Goal: Information Seeking & Learning: Learn about a topic

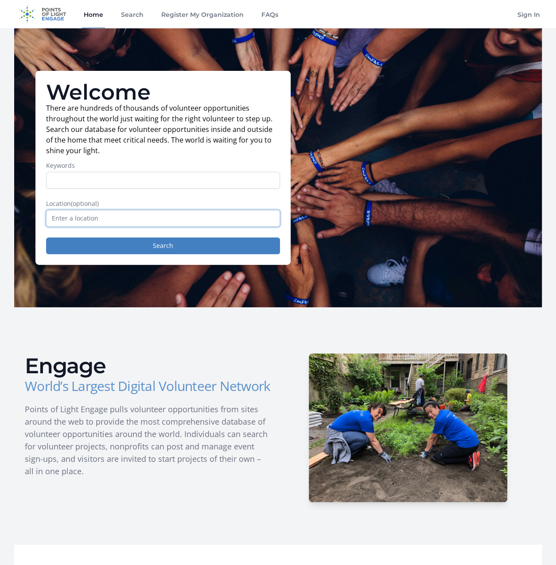
click at [118, 221] on input "text" at bounding box center [163, 218] width 234 height 17
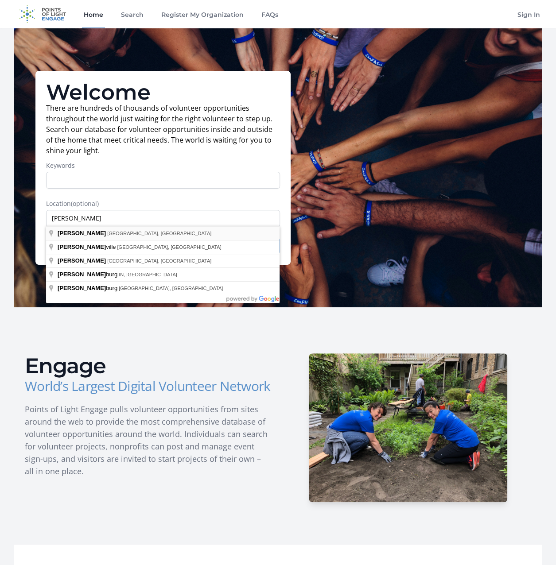
type input "Lawrence, KS, USA"
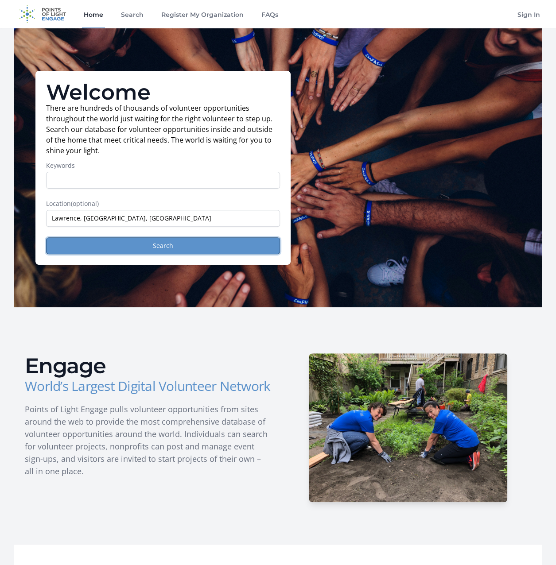
click at [129, 246] on button "Search" at bounding box center [163, 245] width 234 height 17
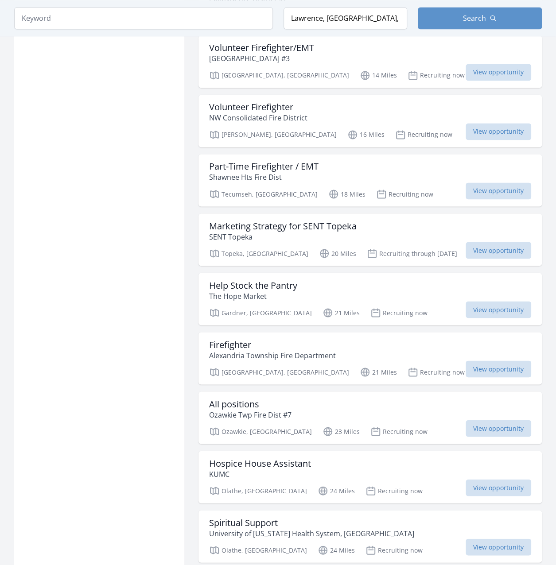
scroll to position [709, 0]
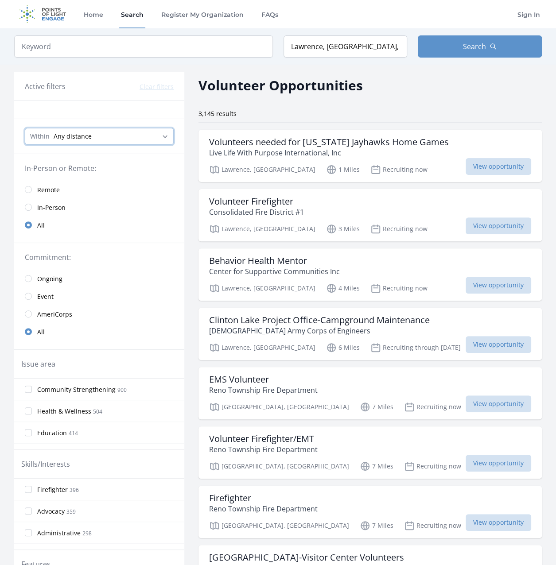
click at [122, 136] on select "Any distance , 5 Miles , 20 Miles , 50 Miles , 100 Miles" at bounding box center [99, 136] width 149 height 17
select select "8046"
click at [25, 128] on select "Any distance , 5 Miles , 20 Miles , 50 Miles , 100 Miles" at bounding box center [99, 136] width 149 height 17
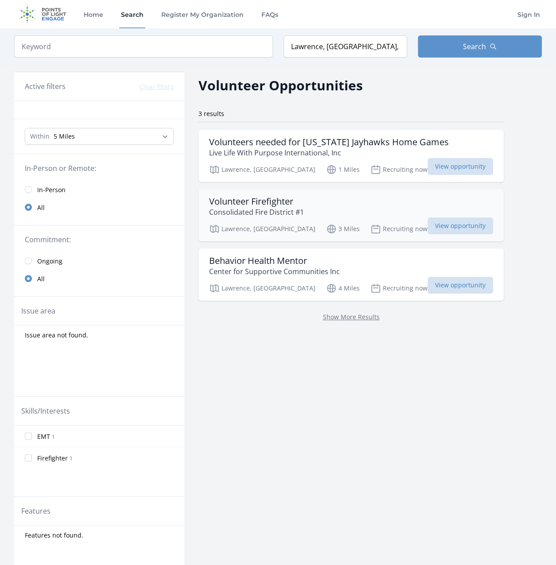
click at [314, 204] on div "Volunteer Firefighter Consolidated Fire District #1" at bounding box center [351, 206] width 284 height 21
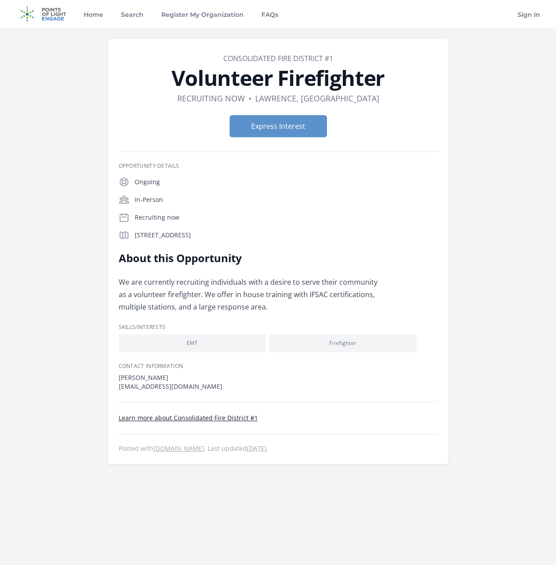
drag, startPoint x: 306, startPoint y: 294, endPoint x: 368, endPoint y: 293, distance: 61.6
click at [368, 293] on div "We are currently recruiting individuals with a desire to serve their community …" at bounding box center [248, 294] width 259 height 37
drag, startPoint x: 368, startPoint y: 293, endPoint x: 363, endPoint y: 294, distance: 5.3
copy div "IFSAC certifications"
click at [207, 419] on link "Learn more about Consolidated Fire District #1" at bounding box center [188, 418] width 139 height 8
